Goal: Use online tool/utility: Utilize a website feature to perform a specific function

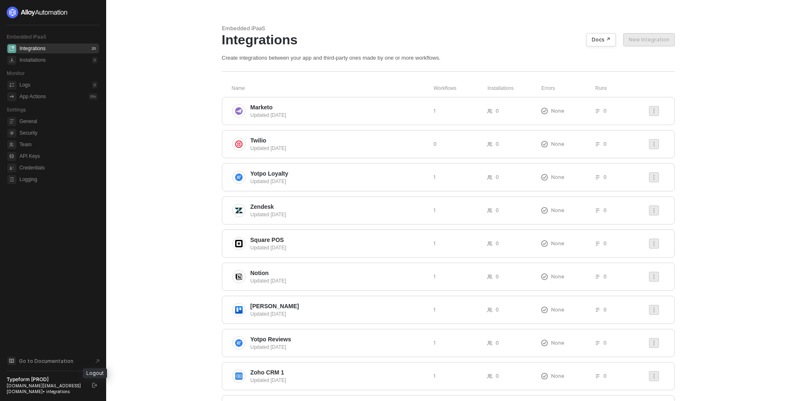
click at [92, 387] on icon "logout" at bounding box center [94, 385] width 5 height 5
click at [340, 107] on span "Marketo" at bounding box center [338, 107] width 176 height 8
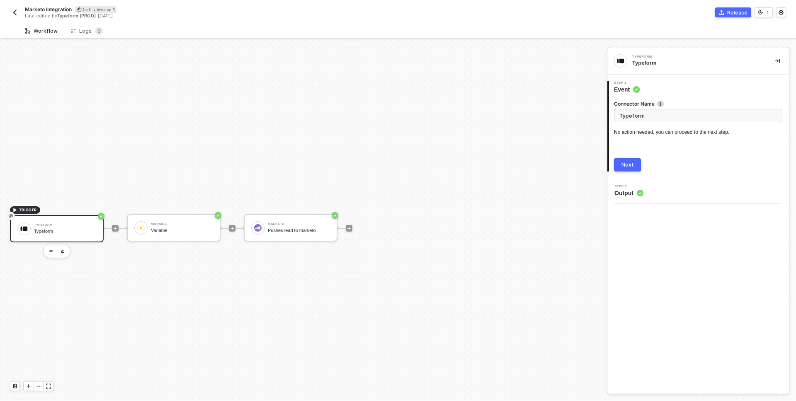
scroll to position [15, 0]
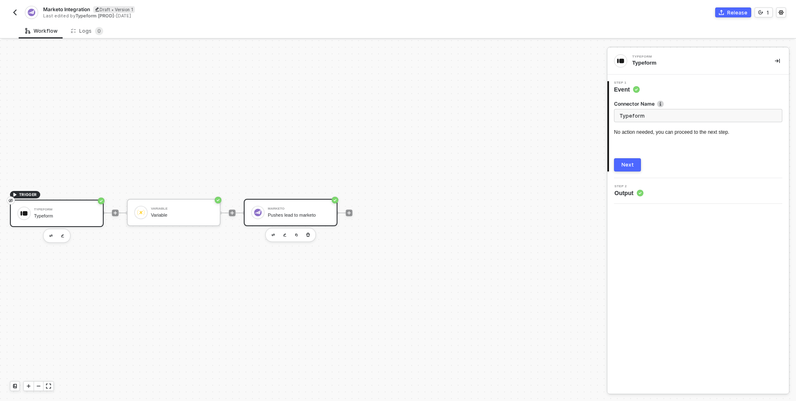
click at [266, 214] on div "Marketo Pushes lead to marketo" at bounding box center [298, 213] width 66 height 16
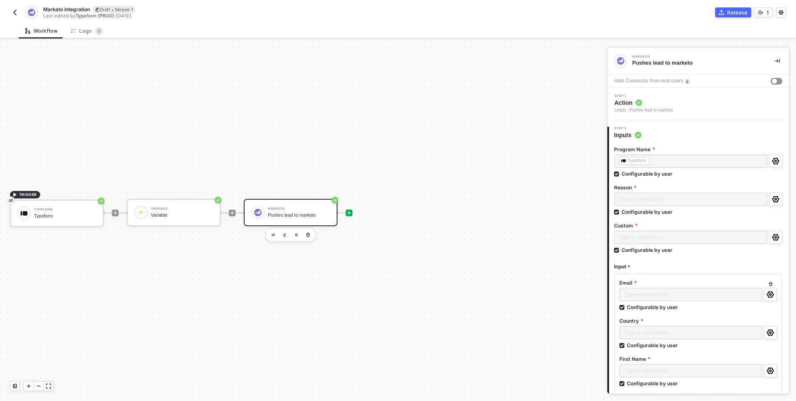
click at [350, 211] on icon "icon-play" at bounding box center [349, 213] width 5 height 5
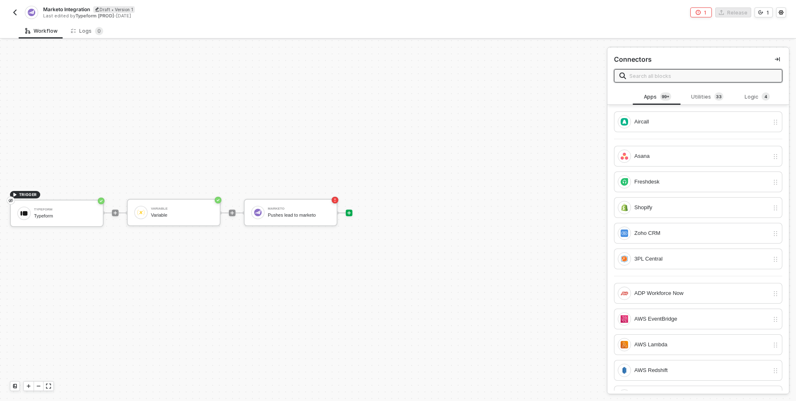
click at [674, 75] on input "text" at bounding box center [703, 75] width 148 height 9
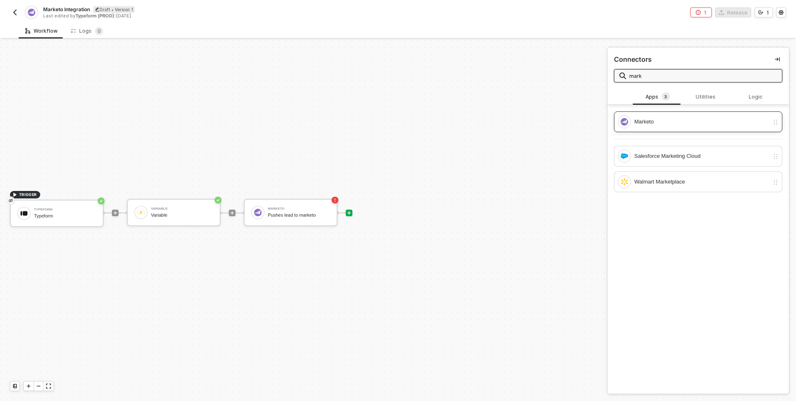
type input "mark"
click at [669, 124] on div "Marketo" at bounding box center [701, 121] width 135 height 9
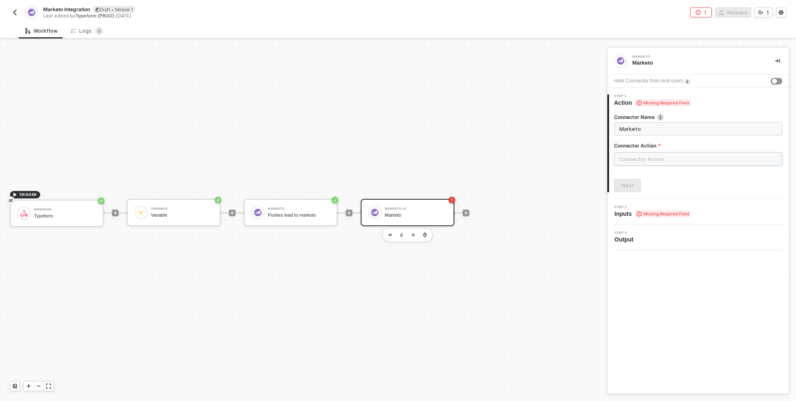
click at [650, 160] on input "text" at bounding box center [698, 159] width 168 height 13
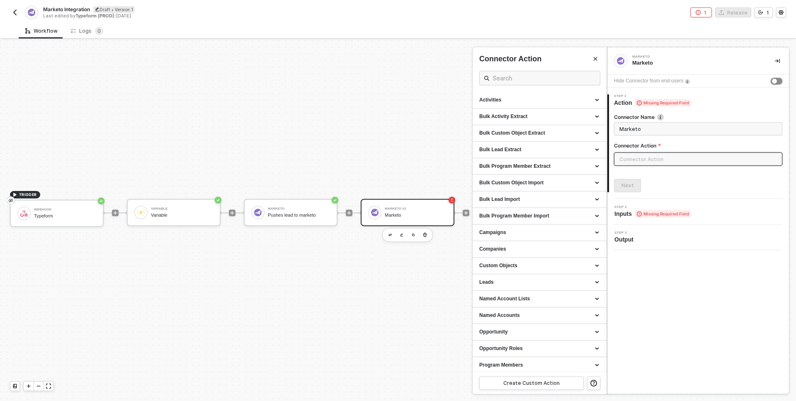
click at [775, 80] on div "button" at bounding box center [774, 81] width 5 height 5
click at [639, 157] on input "text" at bounding box center [698, 159] width 168 height 13
click at [510, 97] on div "Activities" at bounding box center [539, 100] width 121 height 7
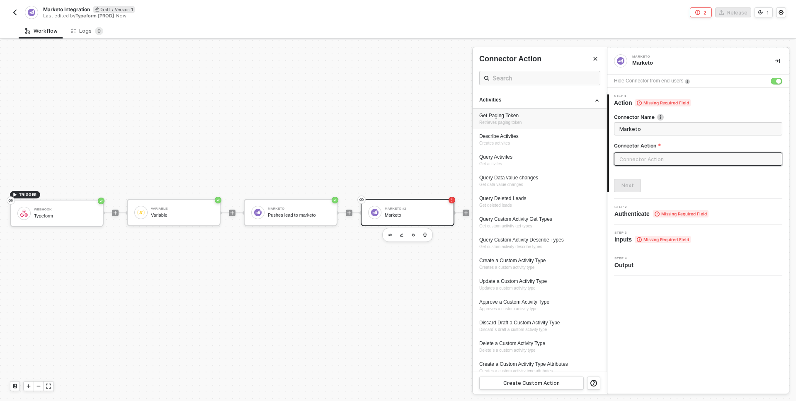
click at [510, 119] on div "Get Paging Token" at bounding box center [539, 115] width 121 height 7
type input "Retrieves paging token"
type input "Activities - Get Paging Token"
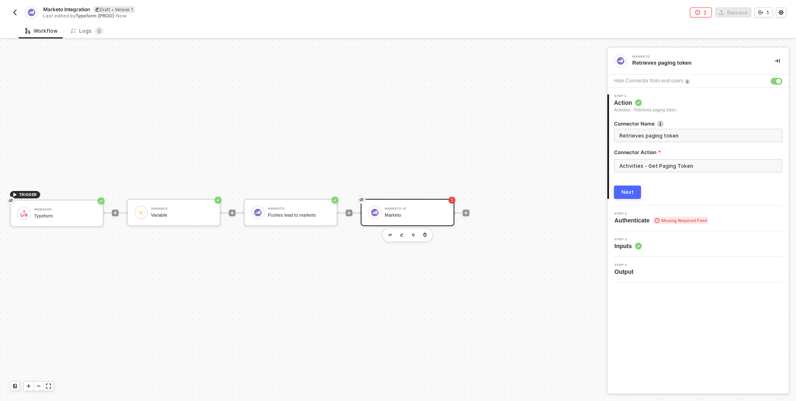
click at [622, 194] on div "Next" at bounding box center [627, 192] width 12 height 7
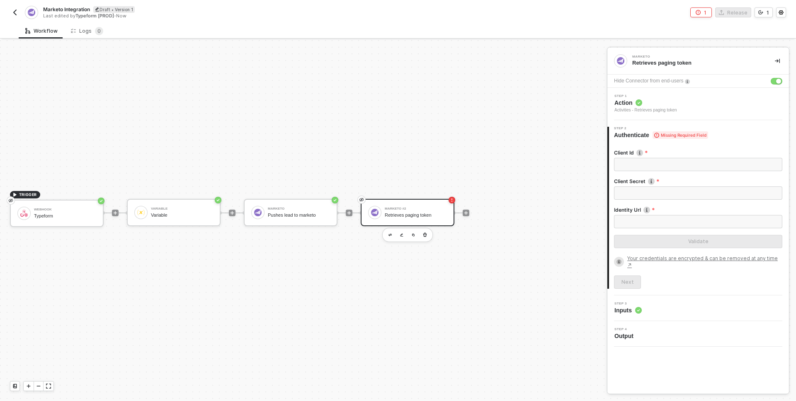
click at [12, 13] on img "button" at bounding box center [15, 12] width 7 height 7
